Goal: Navigation & Orientation: Find specific page/section

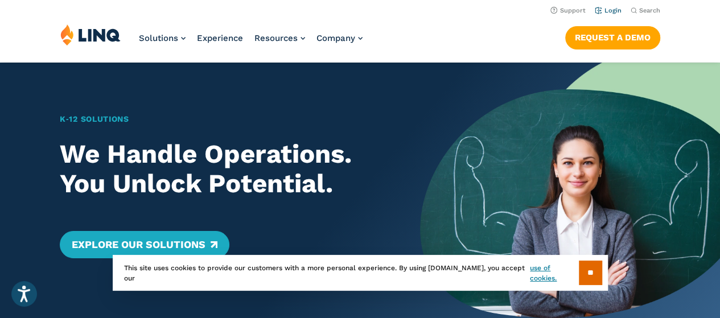
click at [609, 11] on link "Login" at bounding box center [608, 10] width 27 height 7
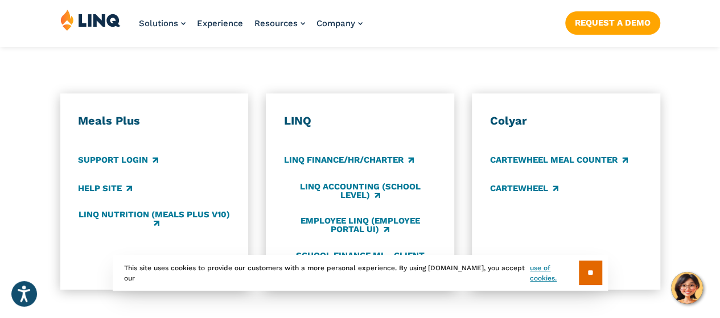
scroll to position [619, 0]
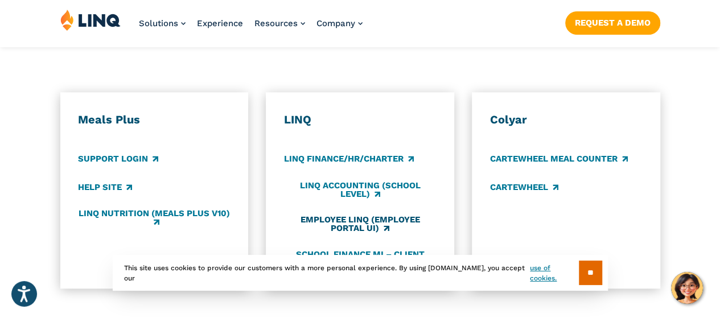
click at [389, 215] on link "Employee LINQ (Employee Portal UI)" at bounding box center [360, 224] width 152 height 19
click at [337, 153] on link "LINQ Finance/HR/Charter" at bounding box center [349, 159] width 130 height 13
click at [344, 215] on link "Employee LINQ (Employee Portal UI)" at bounding box center [360, 224] width 152 height 19
